Goal: Use online tool/utility: Utilize a website feature to perform a specific function

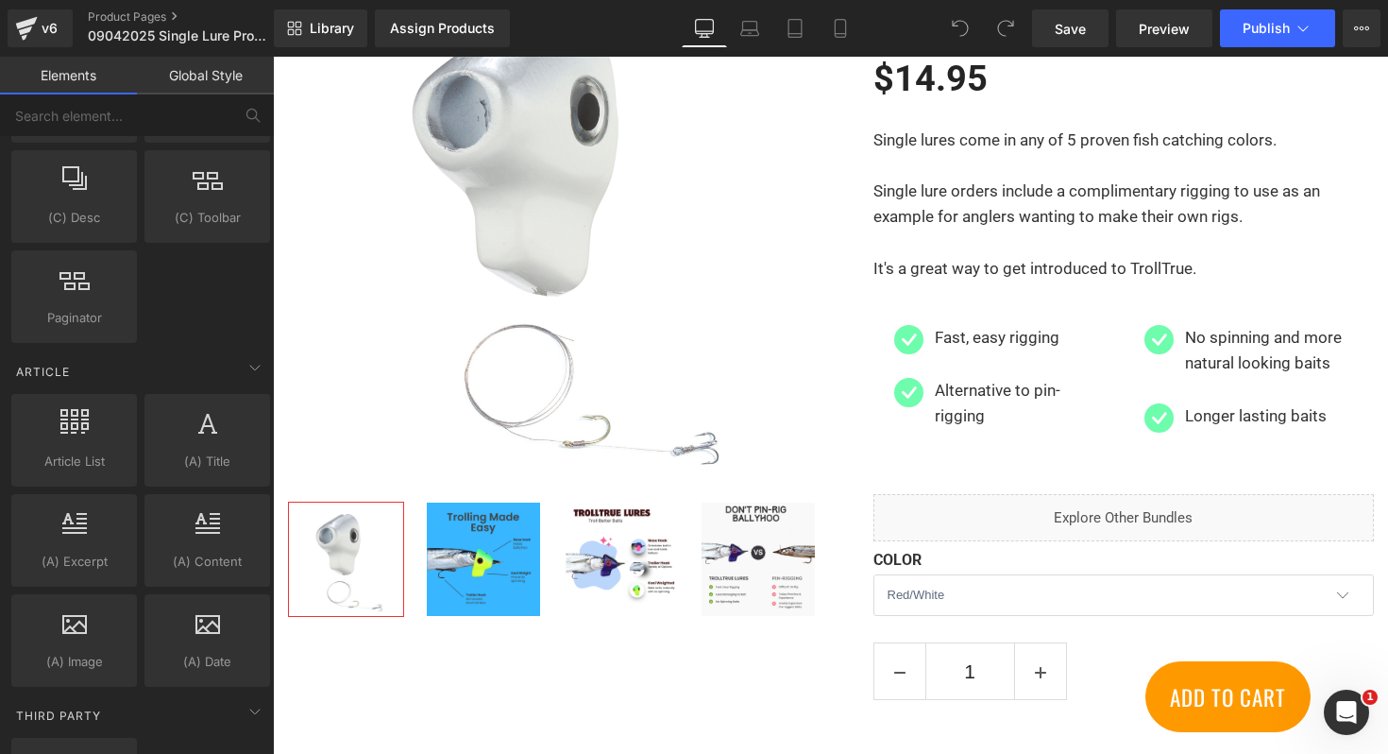
scroll to position [3349, 0]
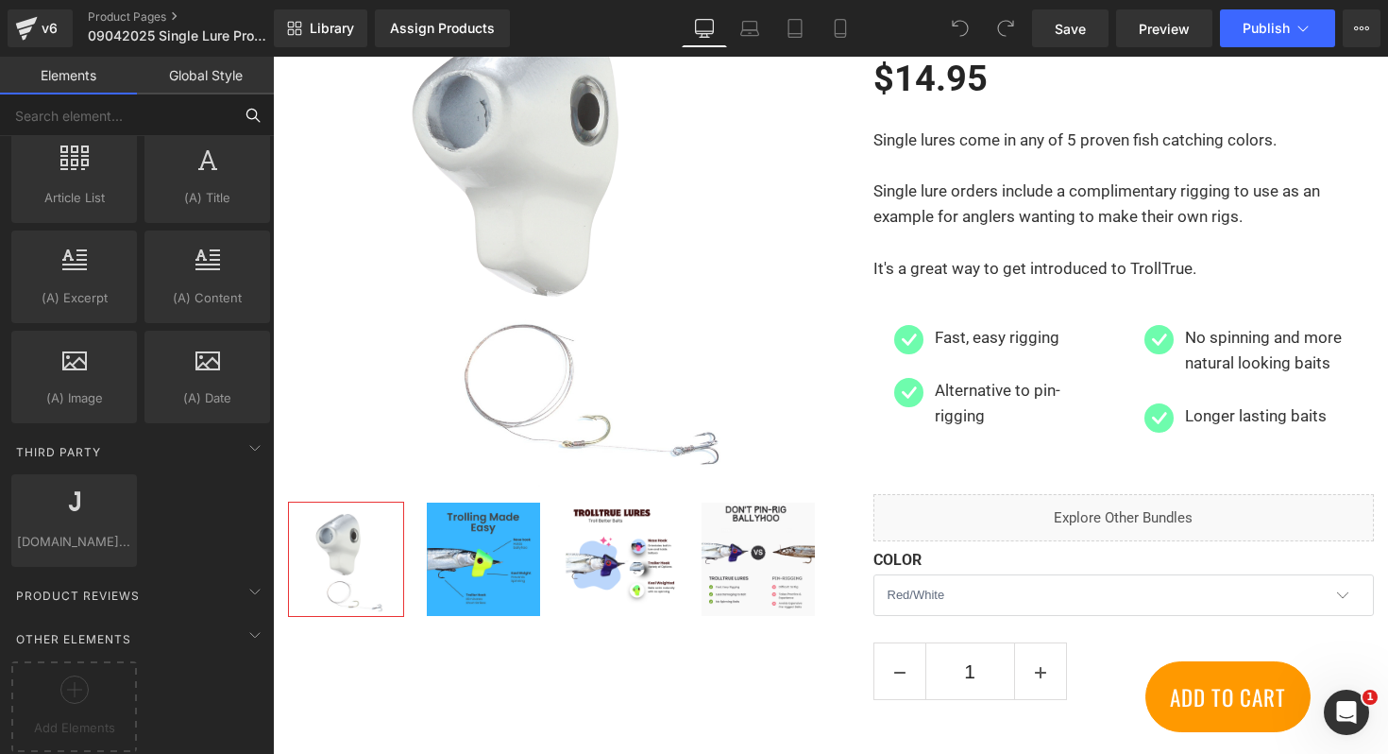
click at [203, 94] on input "text" at bounding box center [116, 115] width 232 height 42
click at [203, 77] on link "Global Style" at bounding box center [205, 76] width 137 height 38
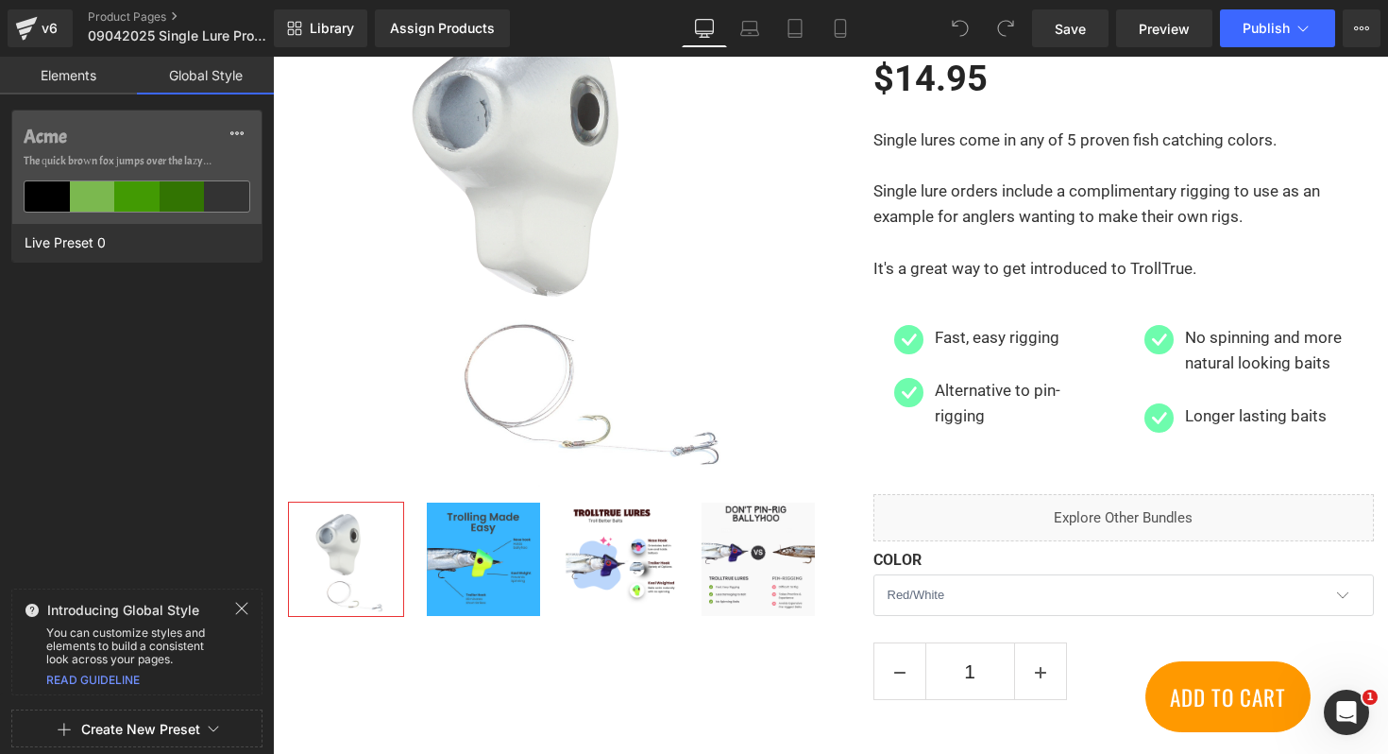
click at [95, 78] on link "Elements" at bounding box center [68, 76] width 137 height 38
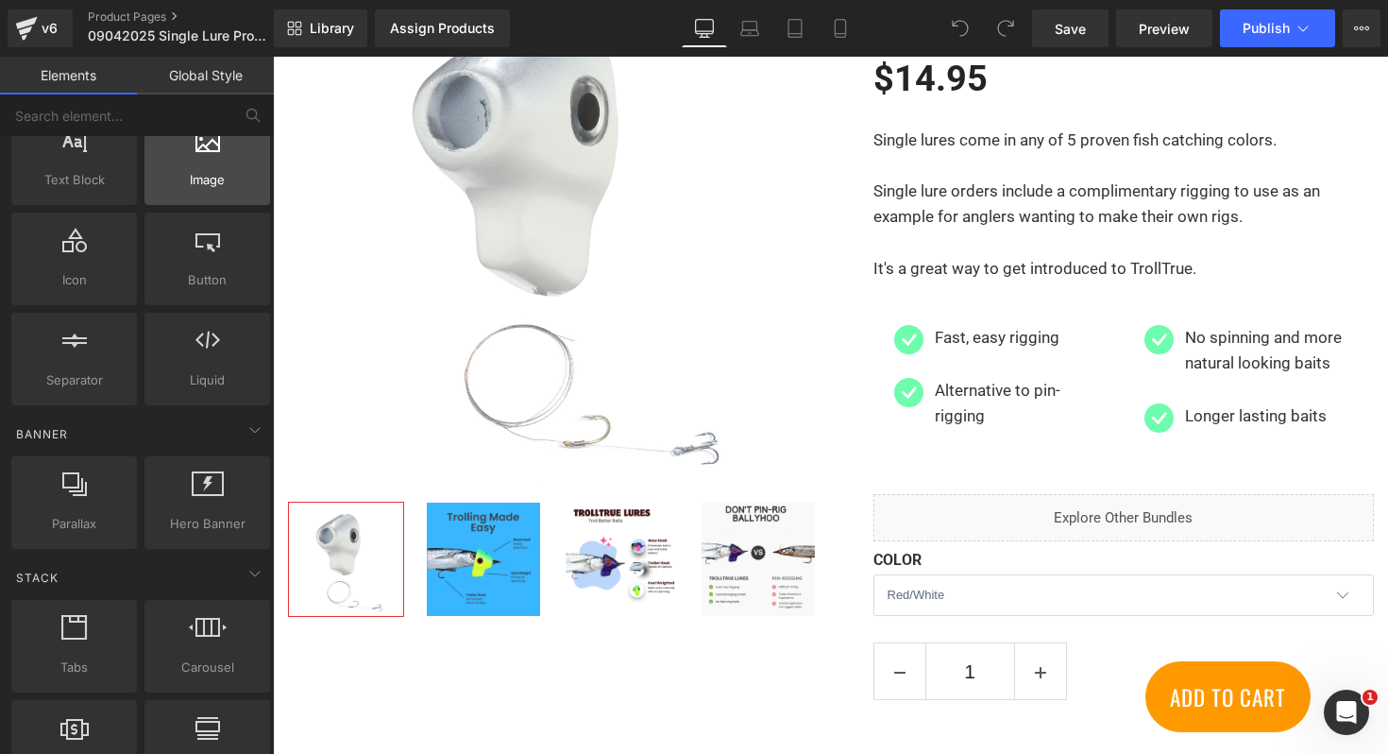
scroll to position [177, 0]
click at [200, 348] on div at bounding box center [207, 343] width 114 height 42
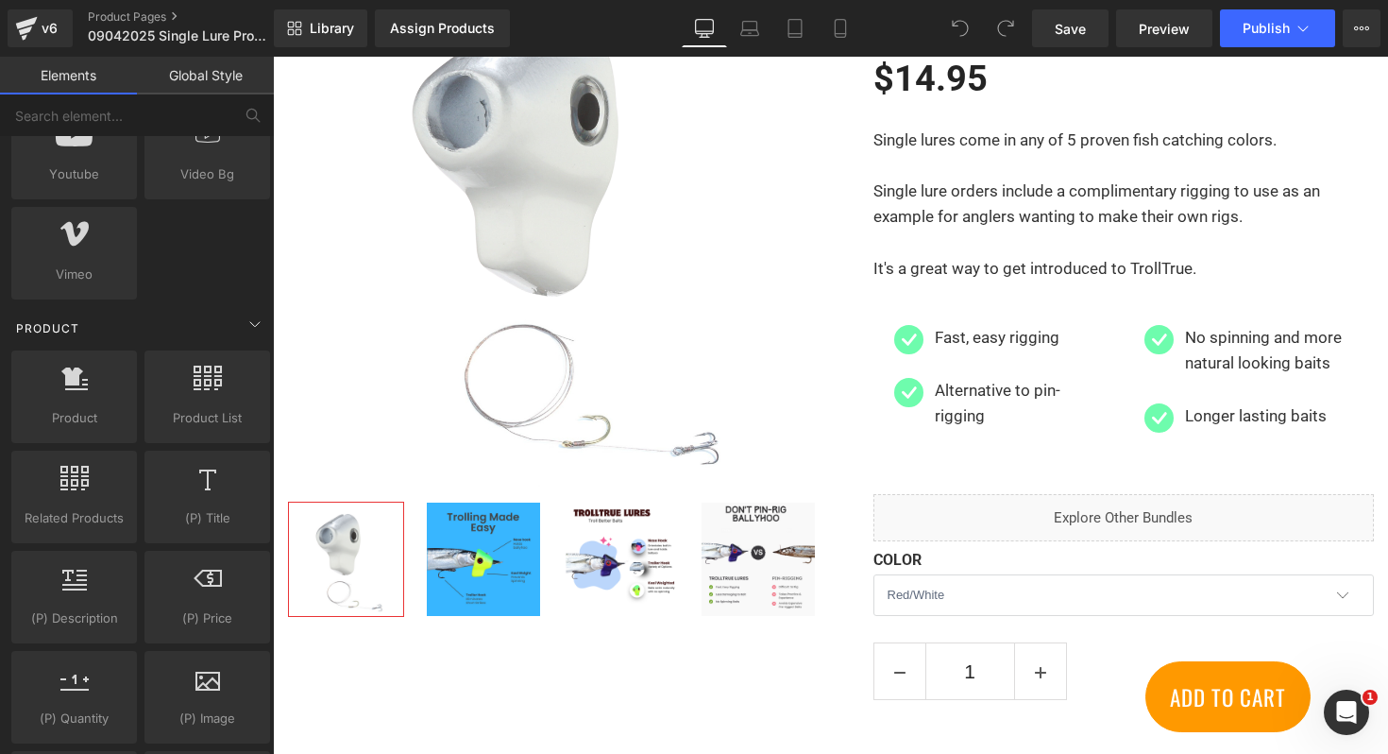
scroll to position [1405, 0]
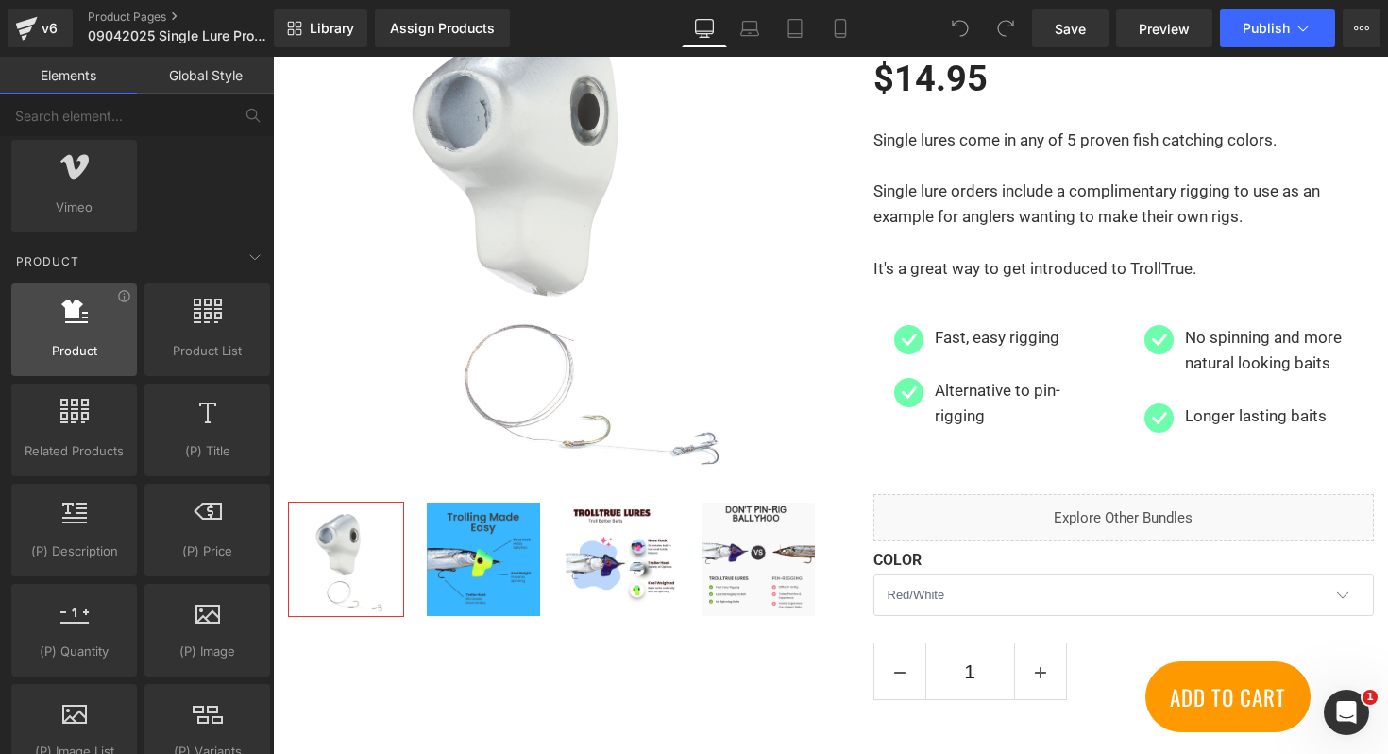
click at [95, 346] on span "Product" at bounding box center [74, 351] width 114 height 20
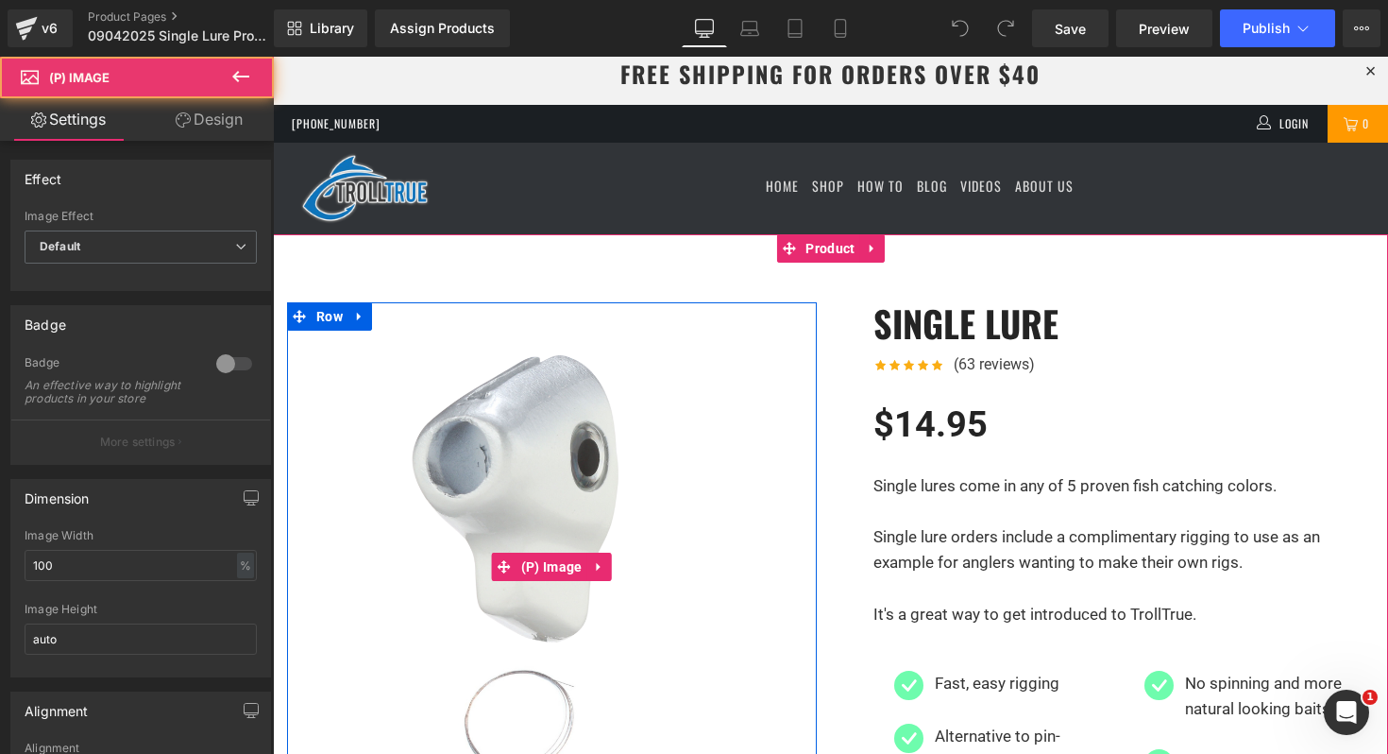
click at [670, 361] on img at bounding box center [552, 567] width 530 height 530
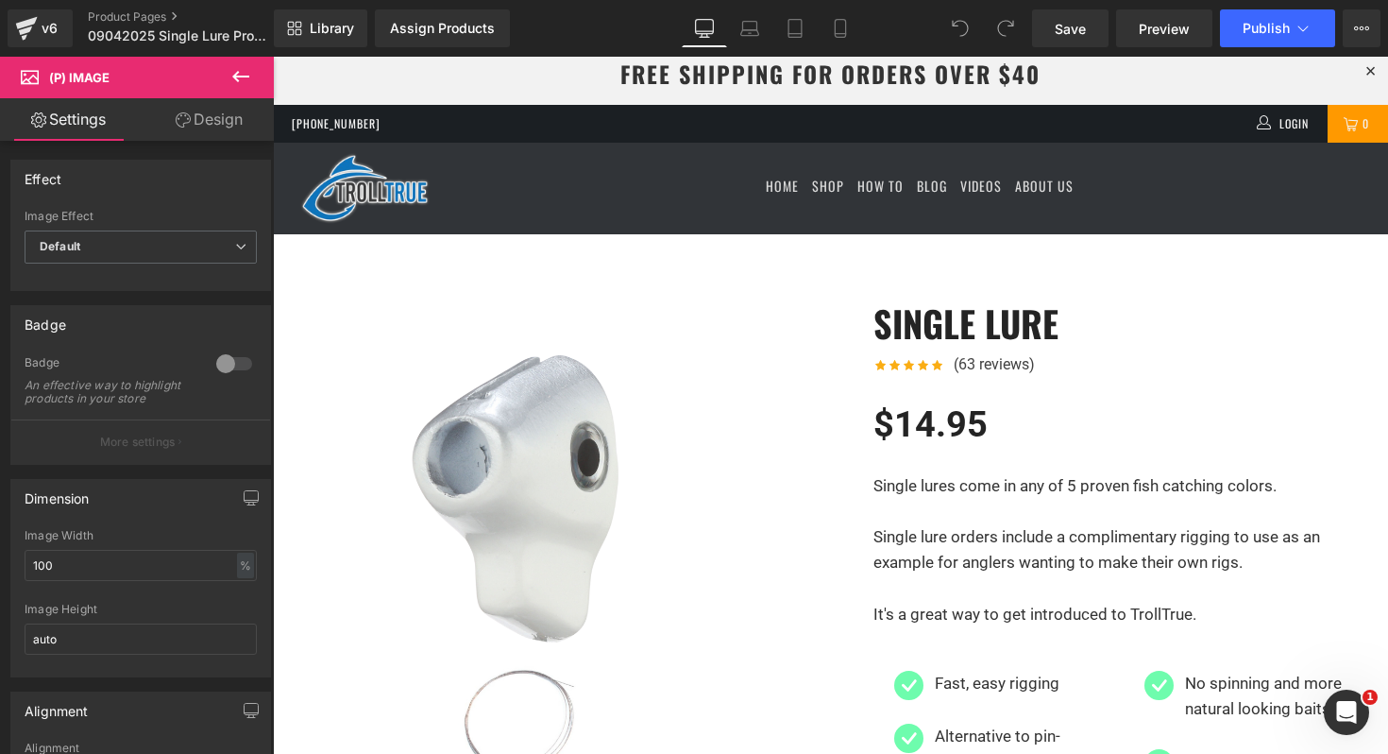
click at [213, 123] on link "Design" at bounding box center [209, 119] width 137 height 42
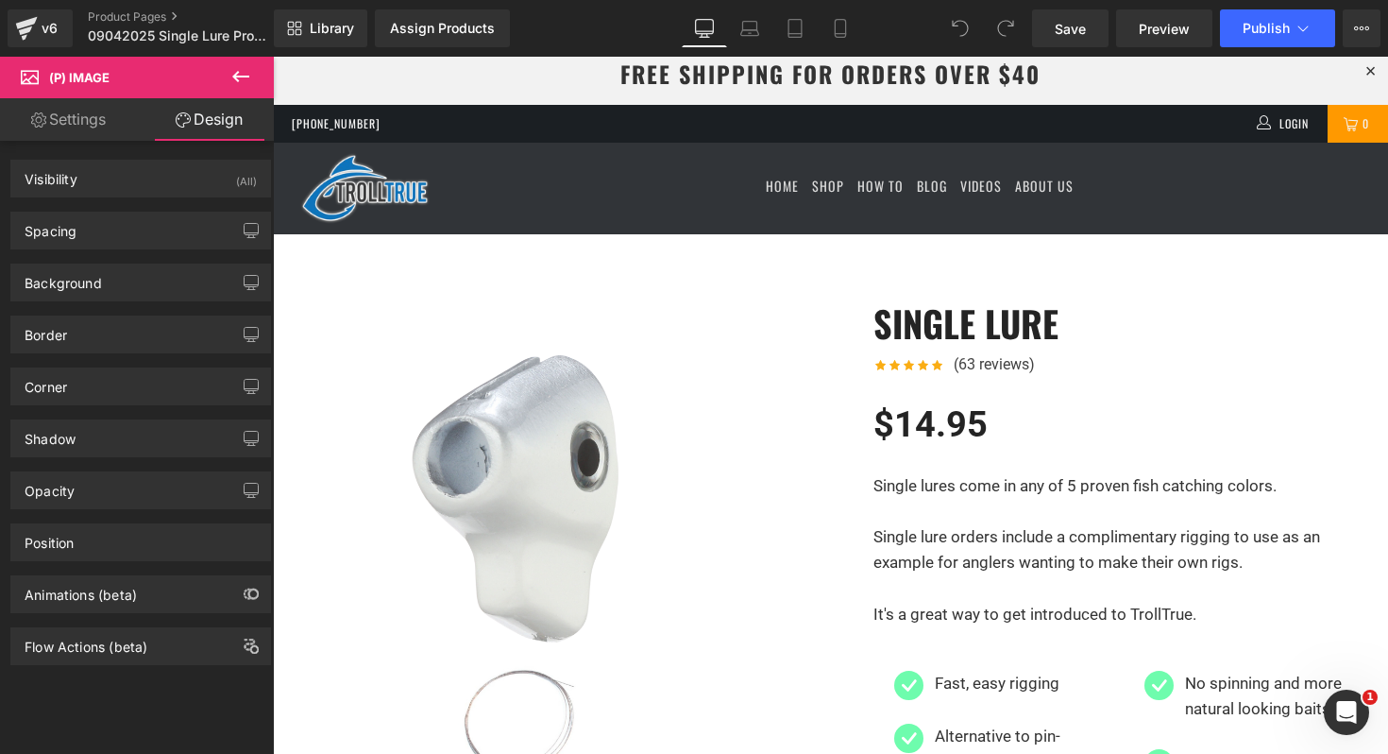
click at [101, 125] on link "Settings" at bounding box center [68, 119] width 137 height 42
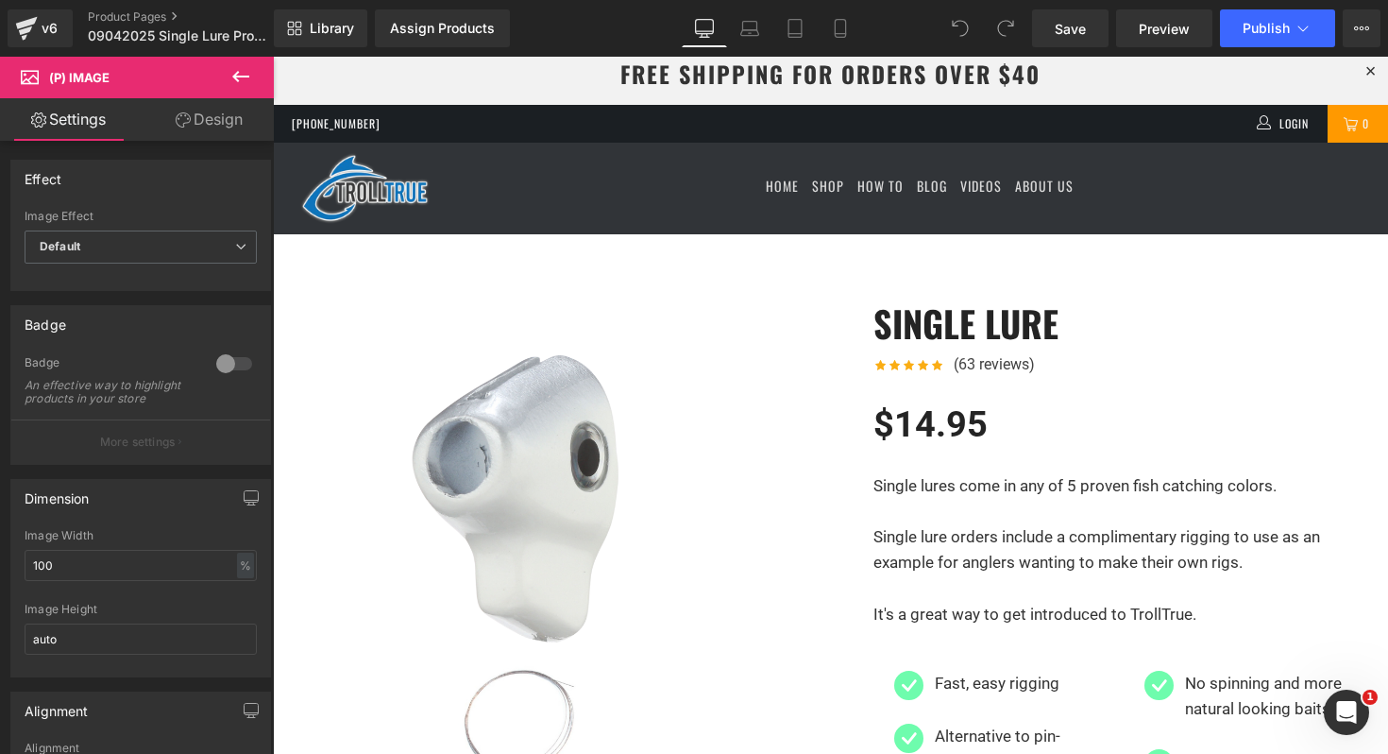
click at [243, 78] on icon at bounding box center [240, 76] width 23 height 23
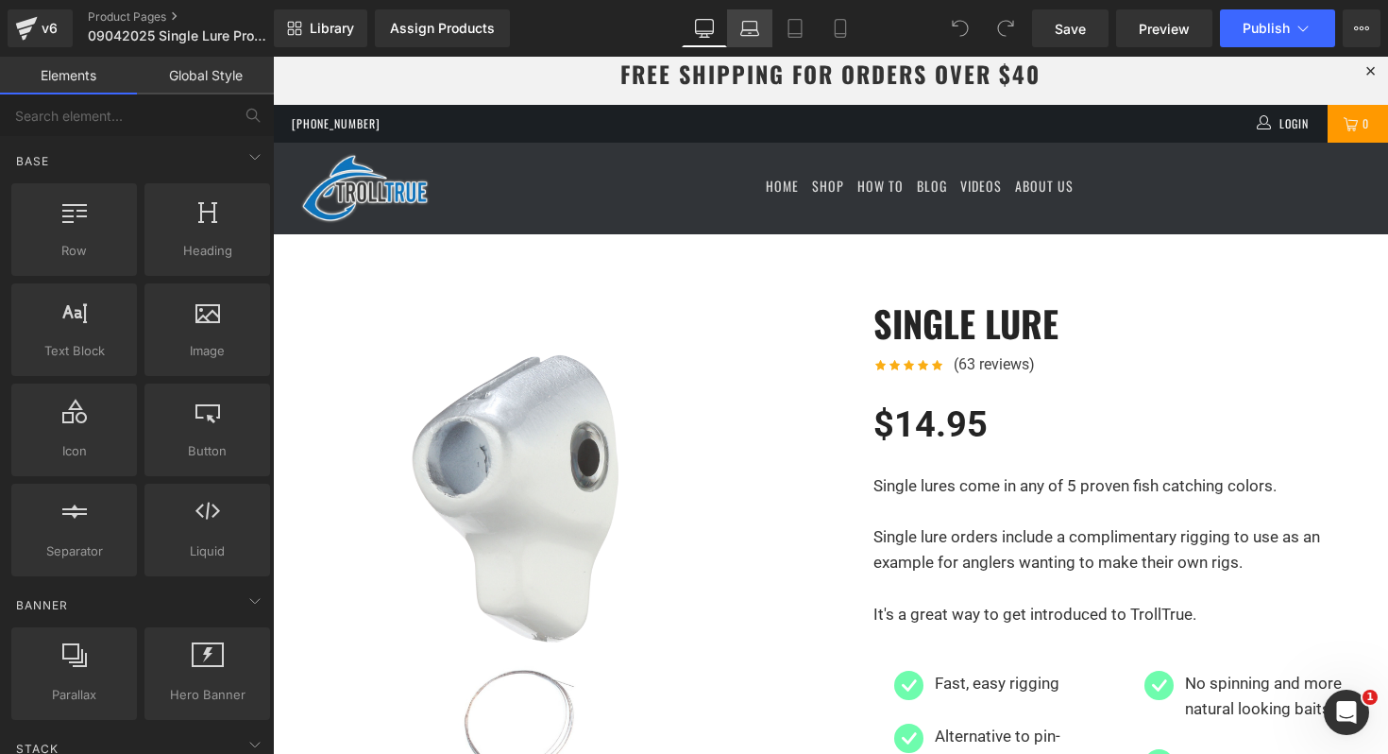
click at [749, 32] on icon at bounding box center [749, 28] width 19 height 19
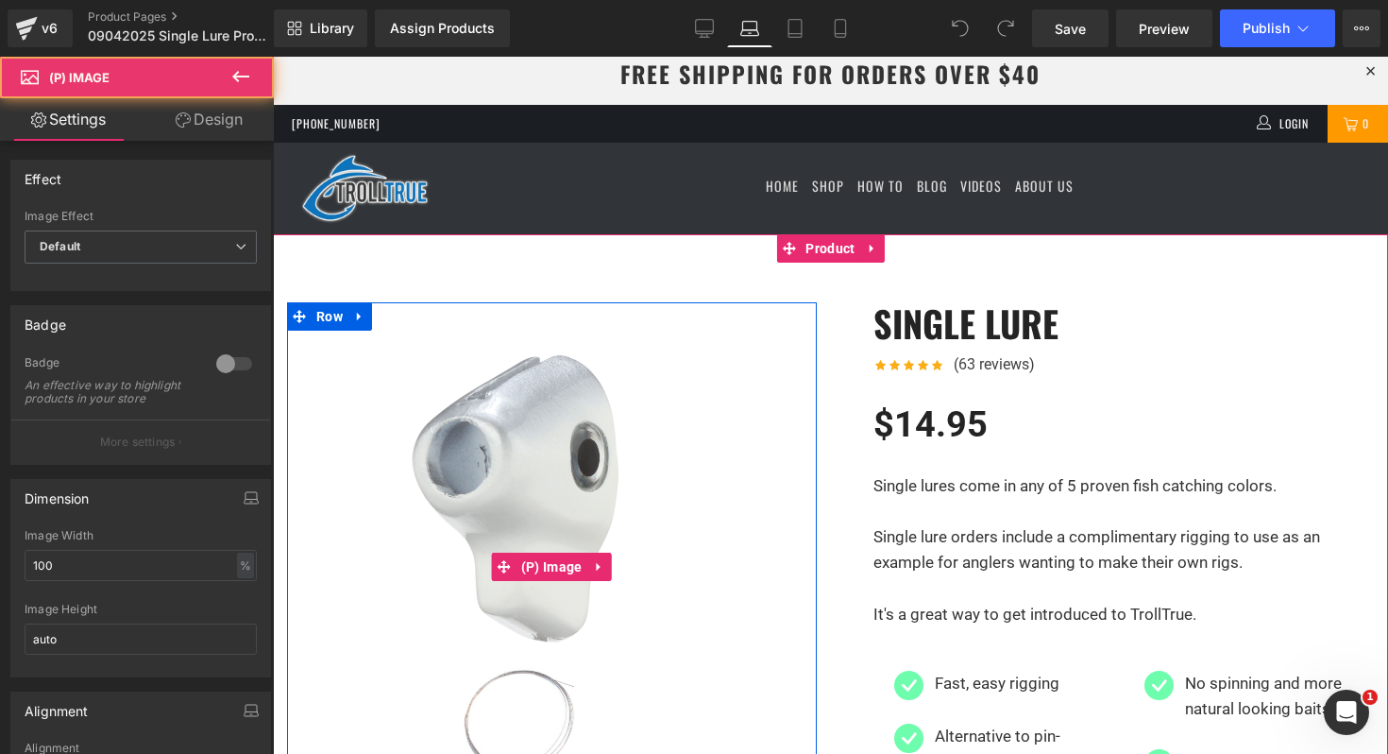
click at [371, 524] on img at bounding box center [552, 567] width 530 height 530
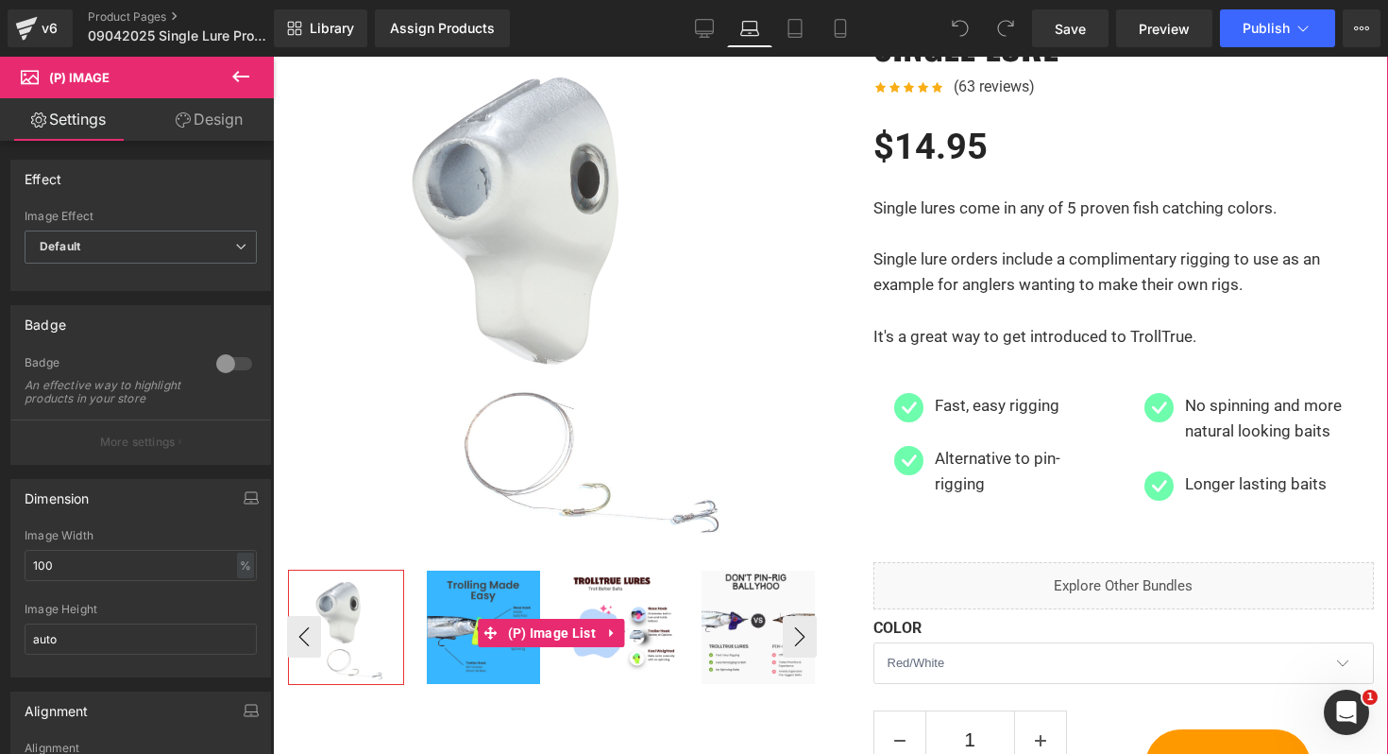
scroll to position [279, 0]
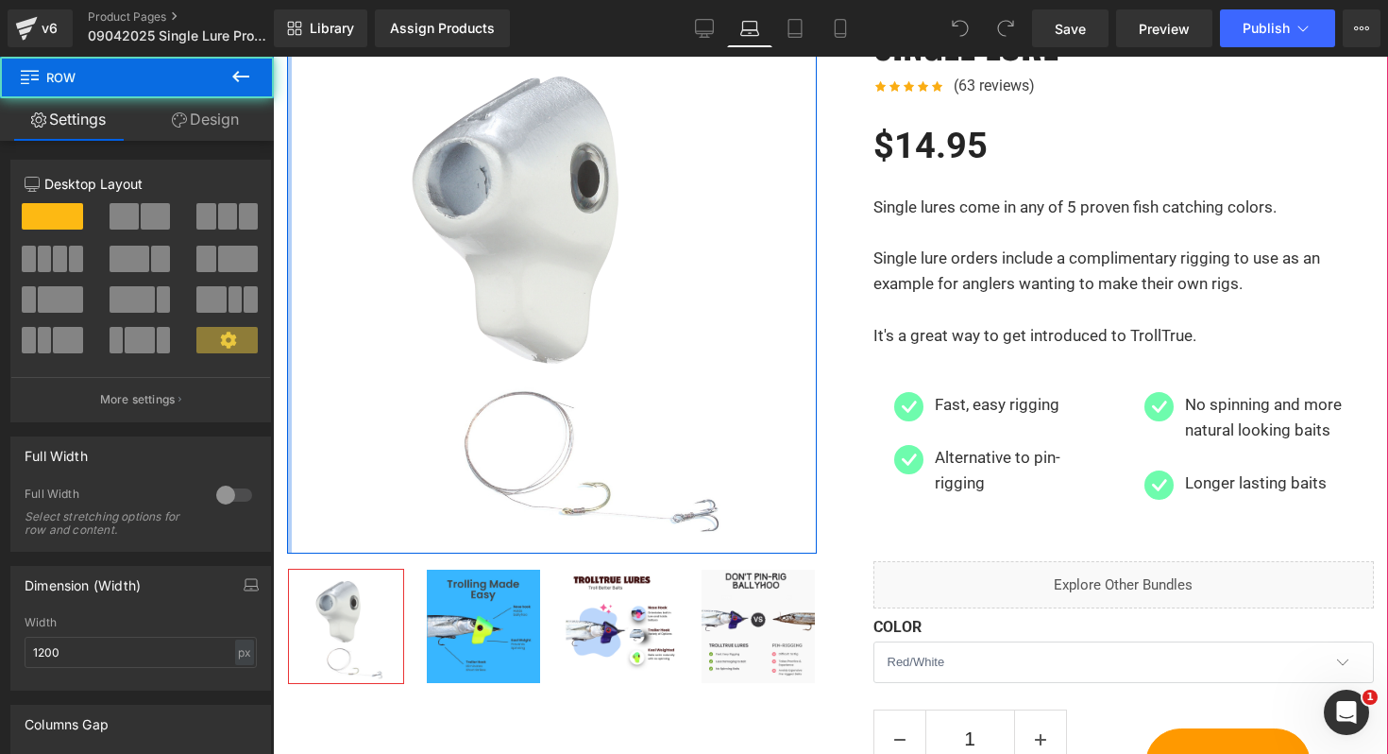
click at [290, 534] on div at bounding box center [289, 289] width 5 height 530
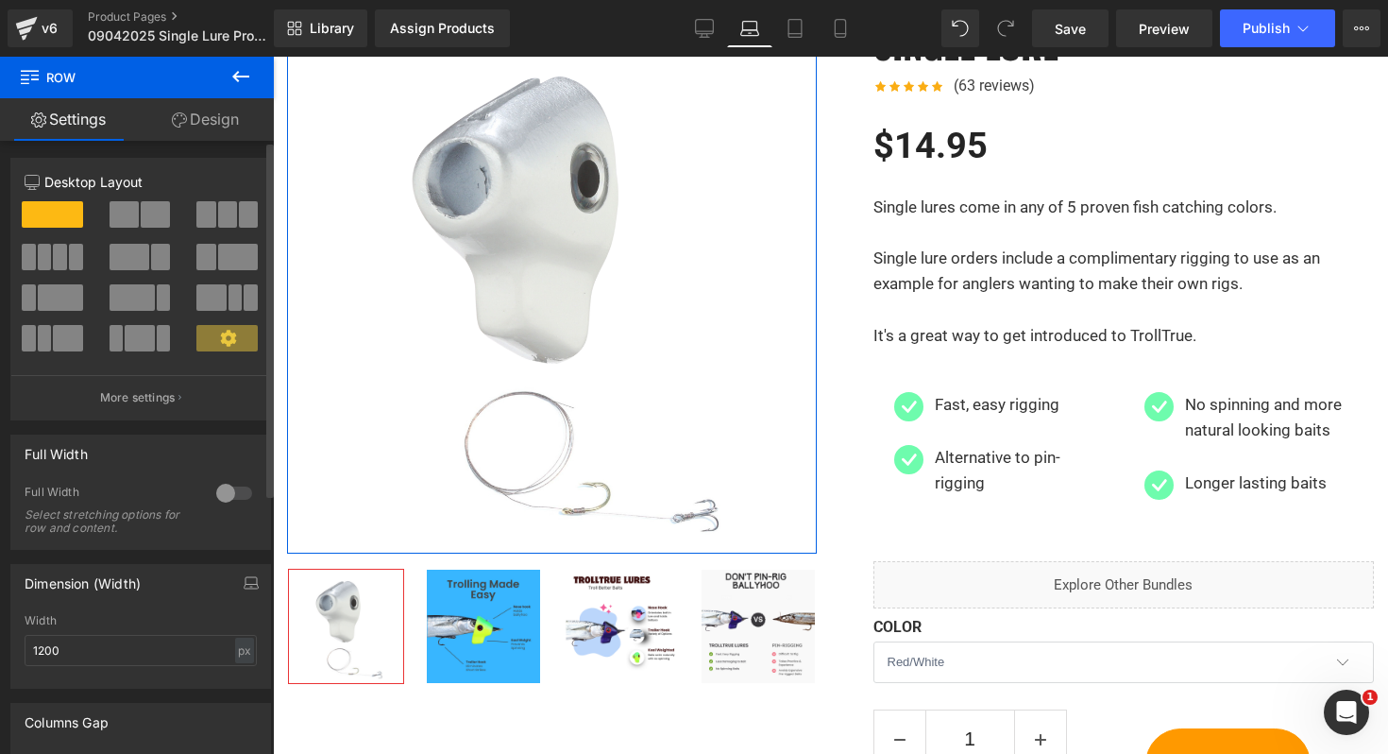
scroll to position [0, 0]
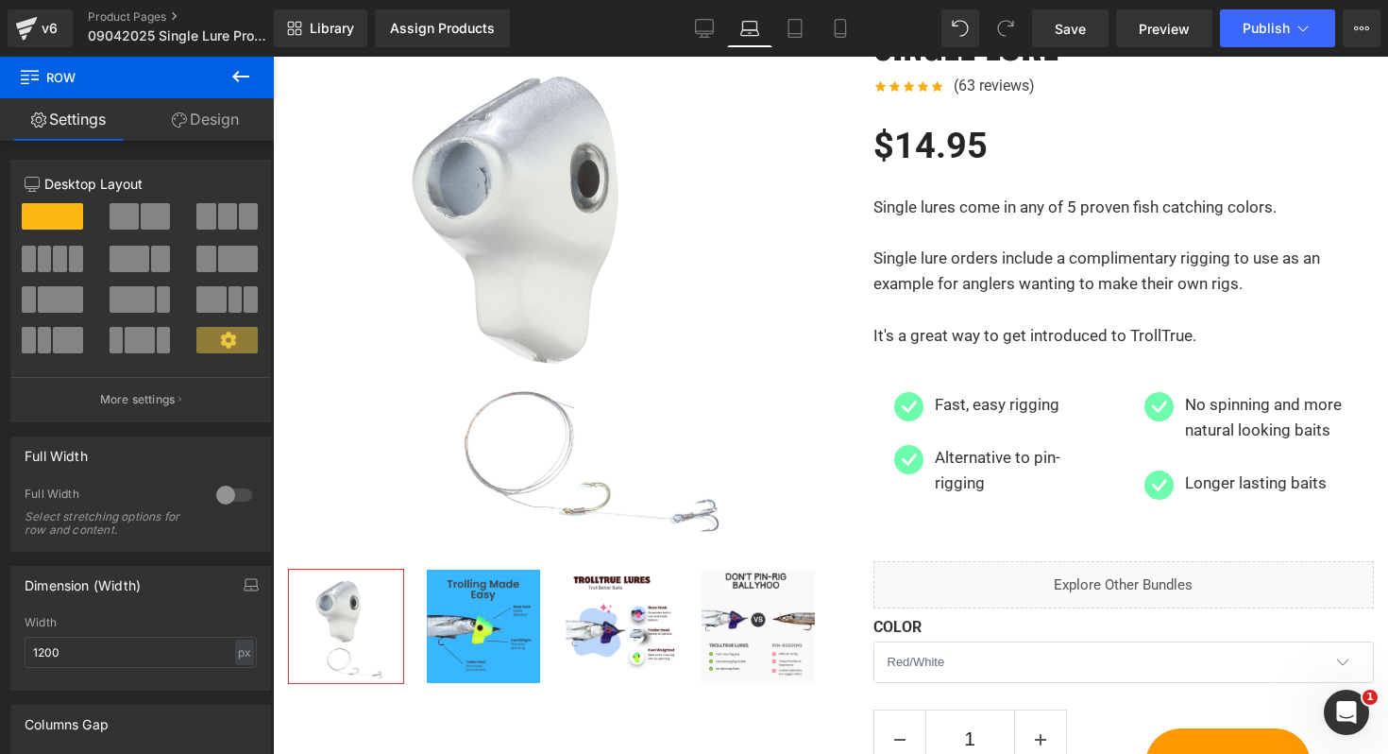
click at [248, 71] on icon at bounding box center [240, 76] width 23 height 23
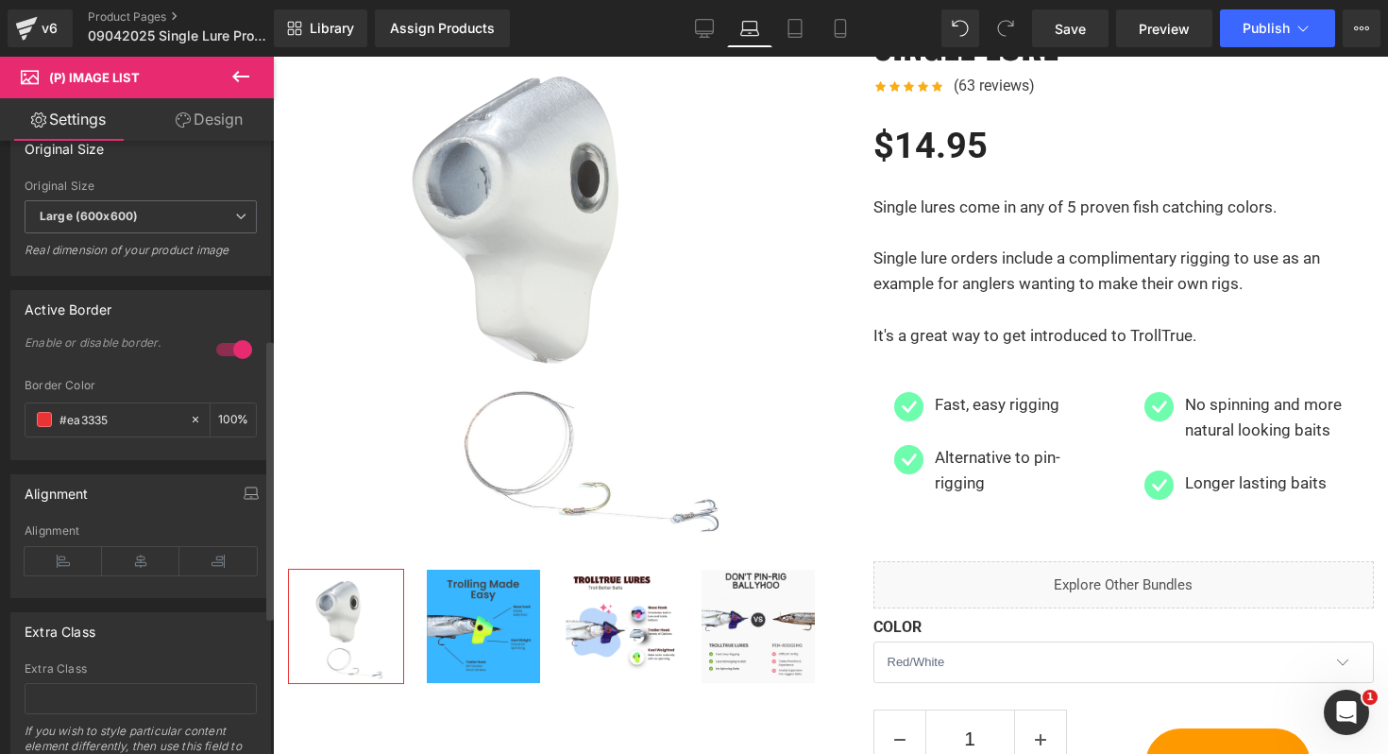
scroll to position [732, 0]
